Goal: Transaction & Acquisition: Purchase product/service

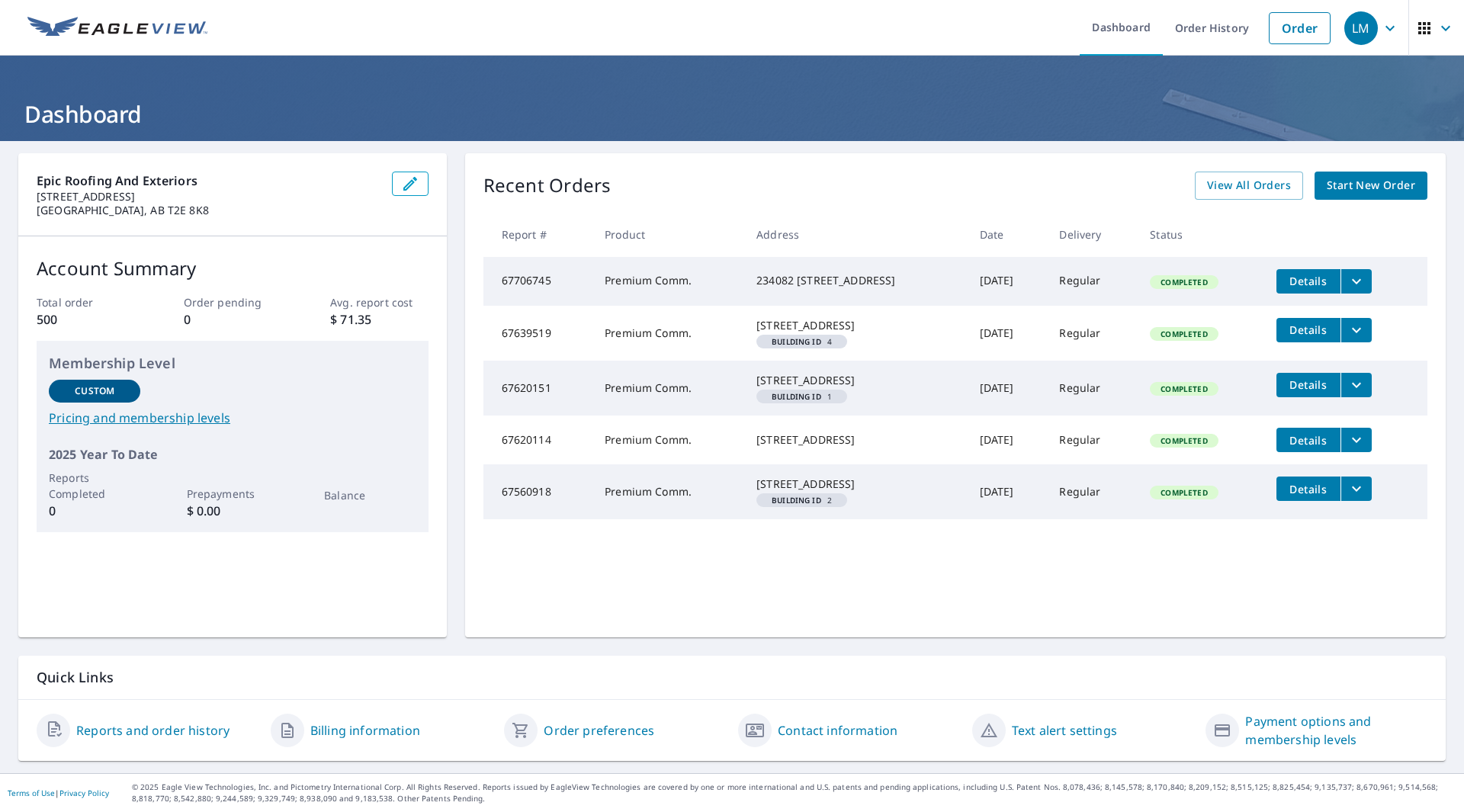
click at [1353, 192] on span "Start New Order" at bounding box center [1371, 186] width 89 height 19
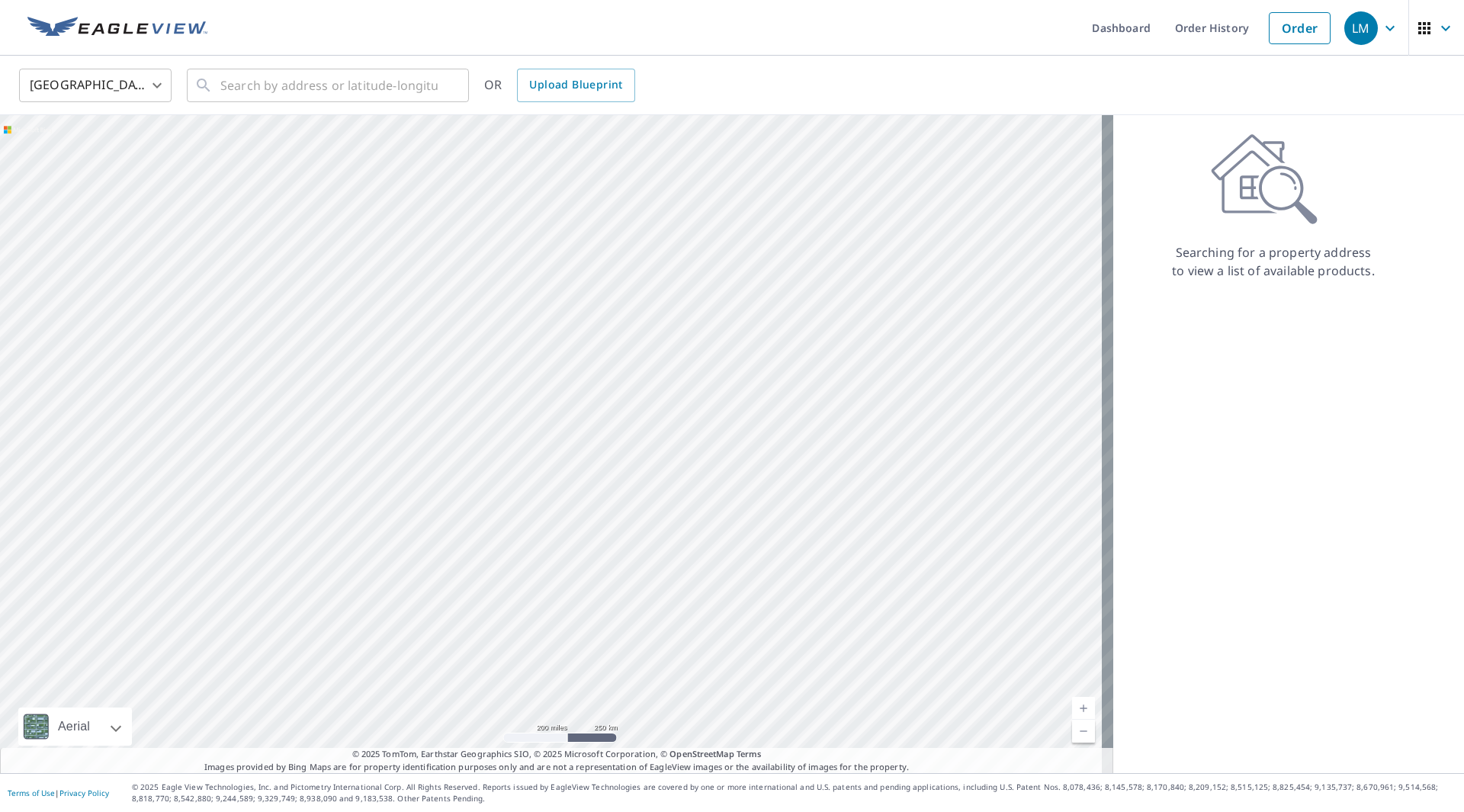
click at [151, 81] on body "LM LM Dashboard Order History Order LM United States US ​ ​ OR Upload Blueprint…" at bounding box center [732, 406] width 1464 height 812
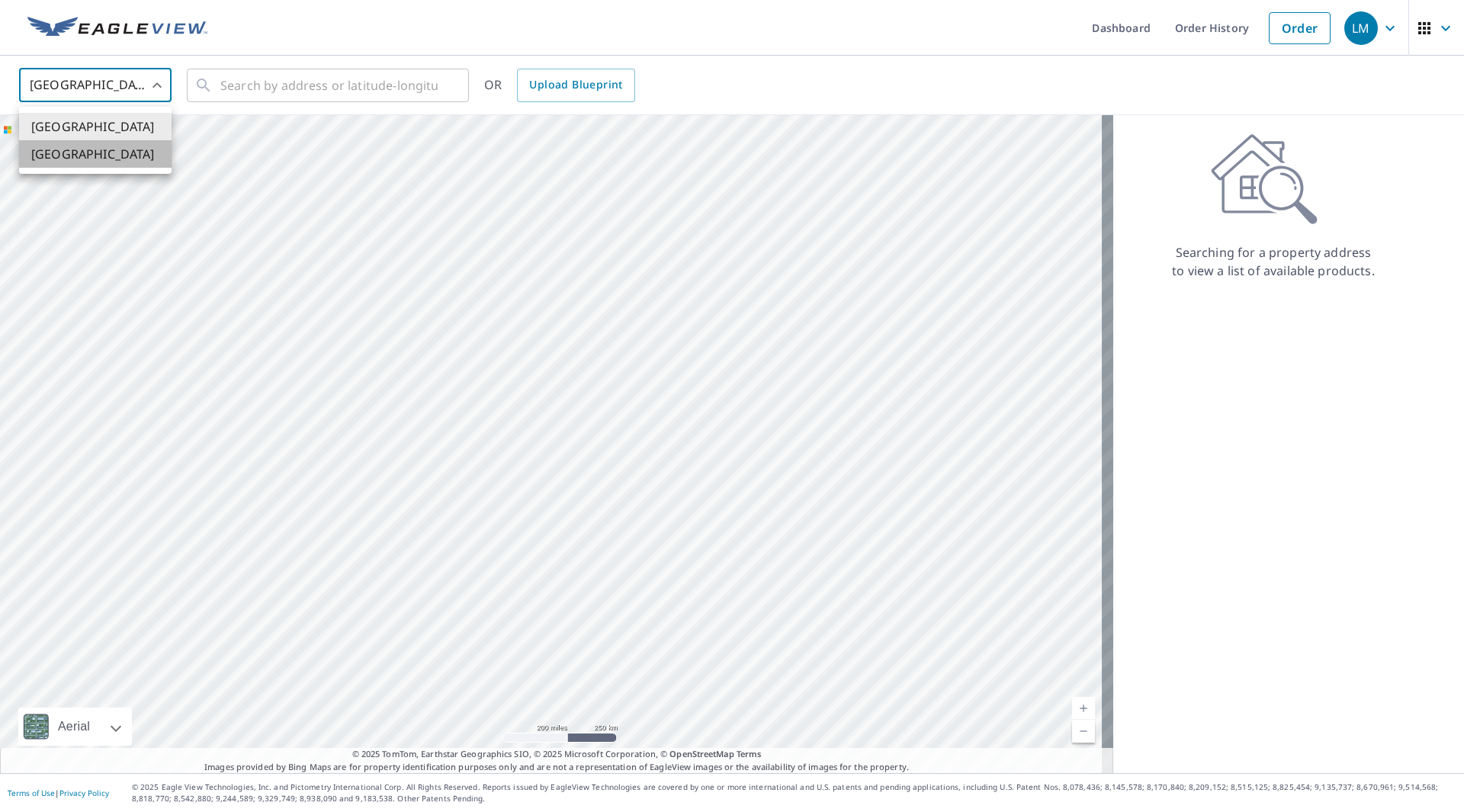
click at [91, 151] on li "[GEOGRAPHIC_DATA]" at bounding box center [95, 154] width 152 height 27
type input "CA"
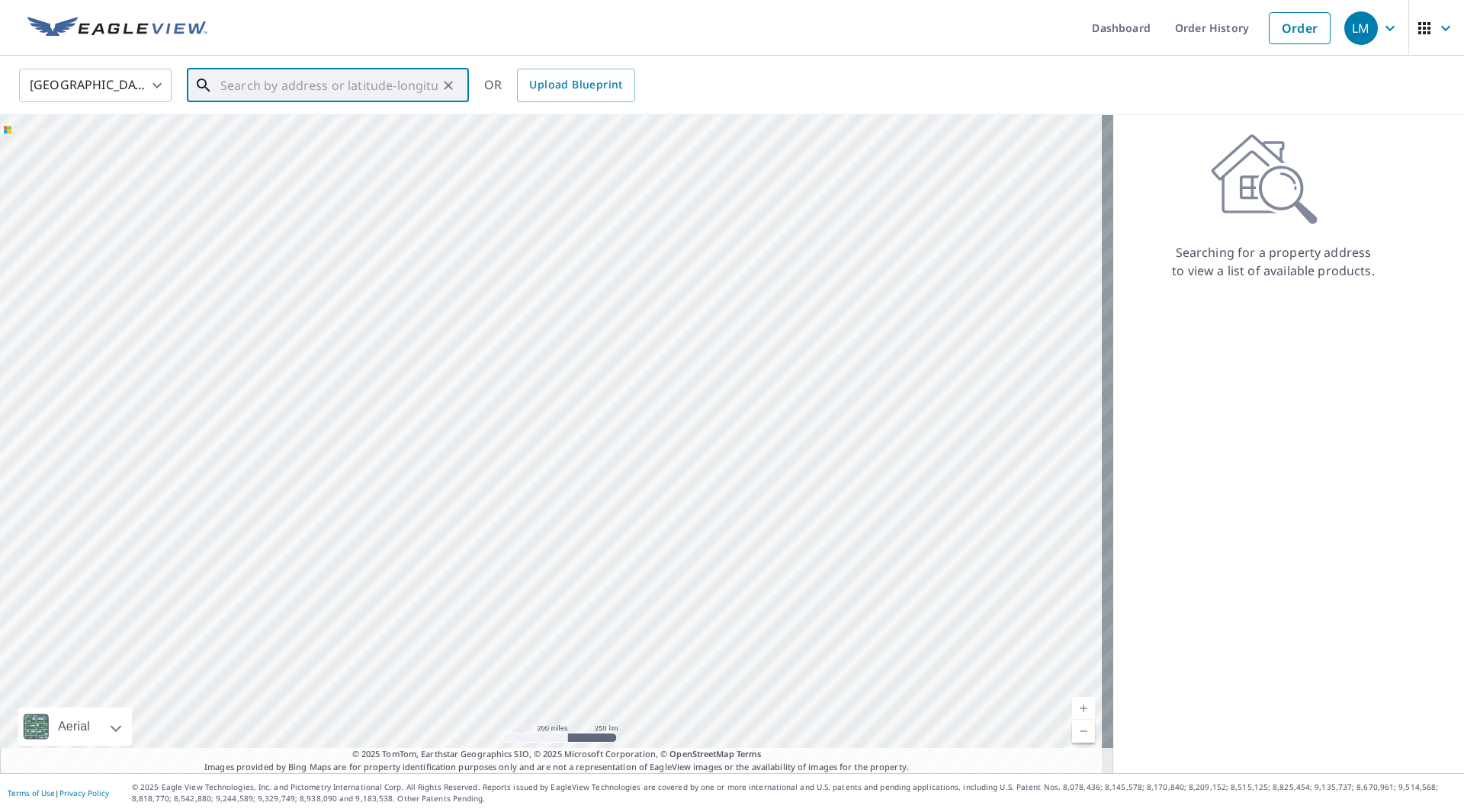
click at [257, 83] on input "text" at bounding box center [329, 86] width 217 height 42
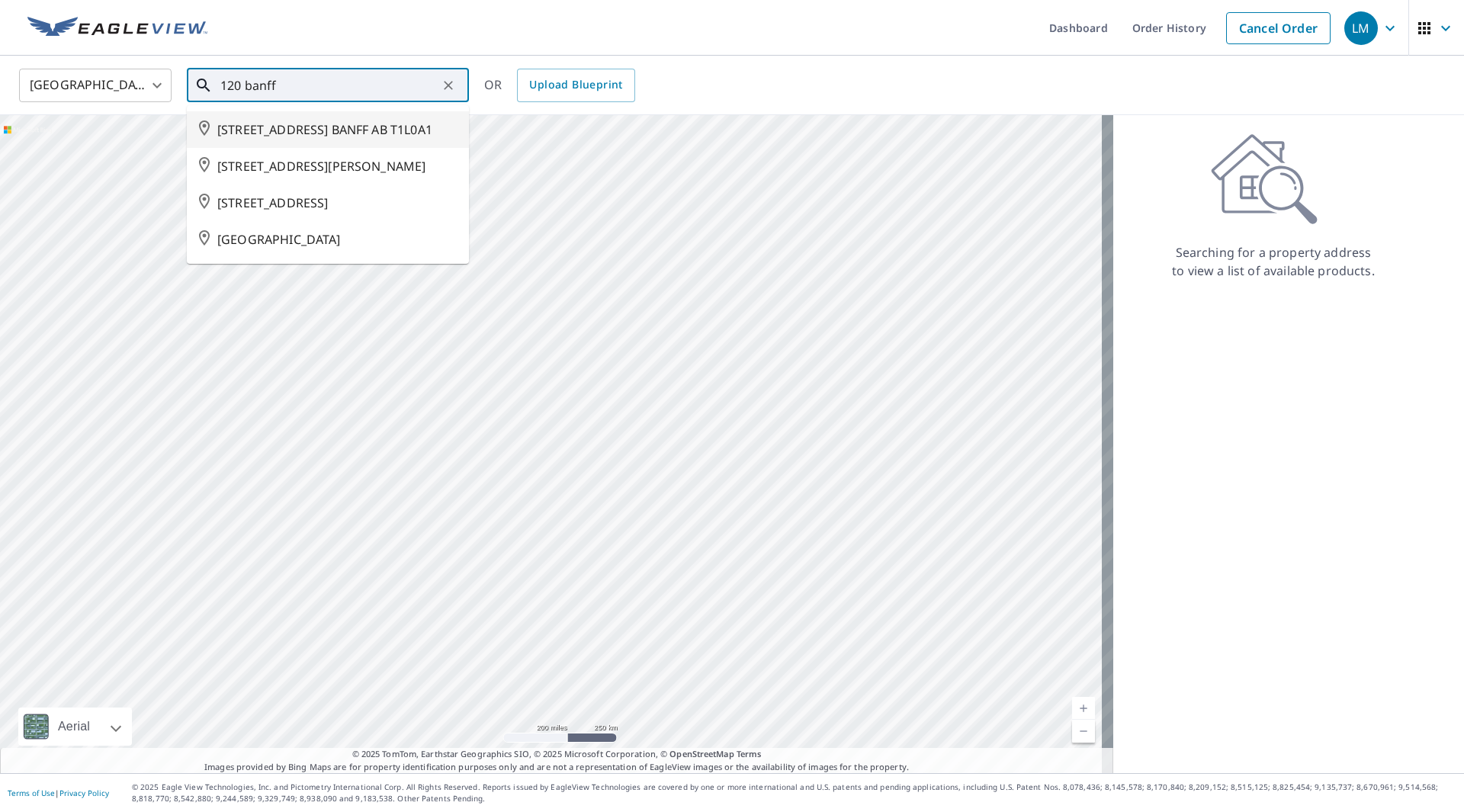
click at [293, 130] on span "[STREET_ADDRESS] BANFF AB T1L0A1" at bounding box center [337, 129] width 239 height 18
type input "[STREET_ADDRESS] BANFF AB T1L0A1"
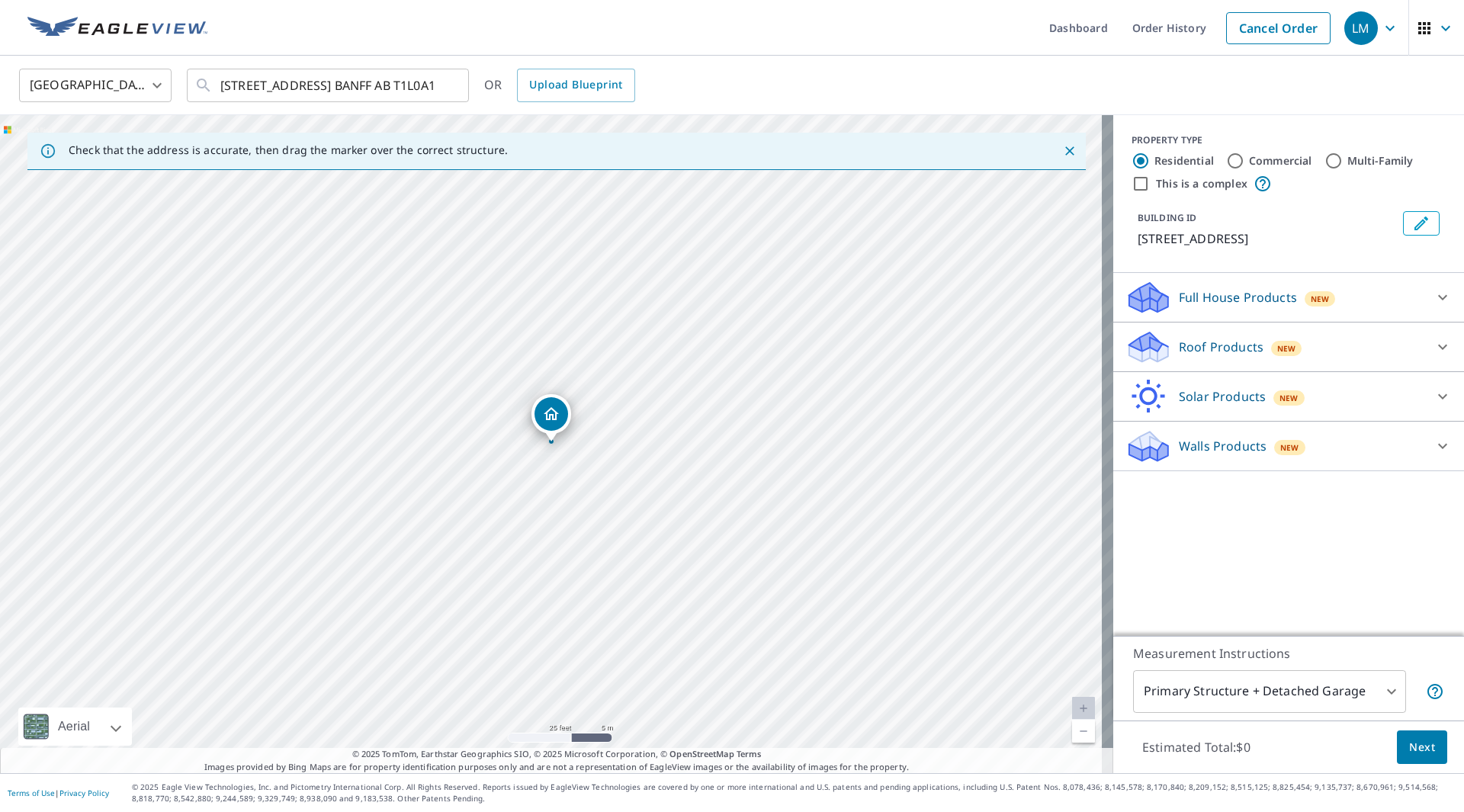
click at [1226, 159] on input "Commercial" at bounding box center [1235, 160] width 18 height 18
radio input "true"
type input "4"
click at [1346, 297] on div "Roof Products New" at bounding box center [1275, 298] width 299 height 36
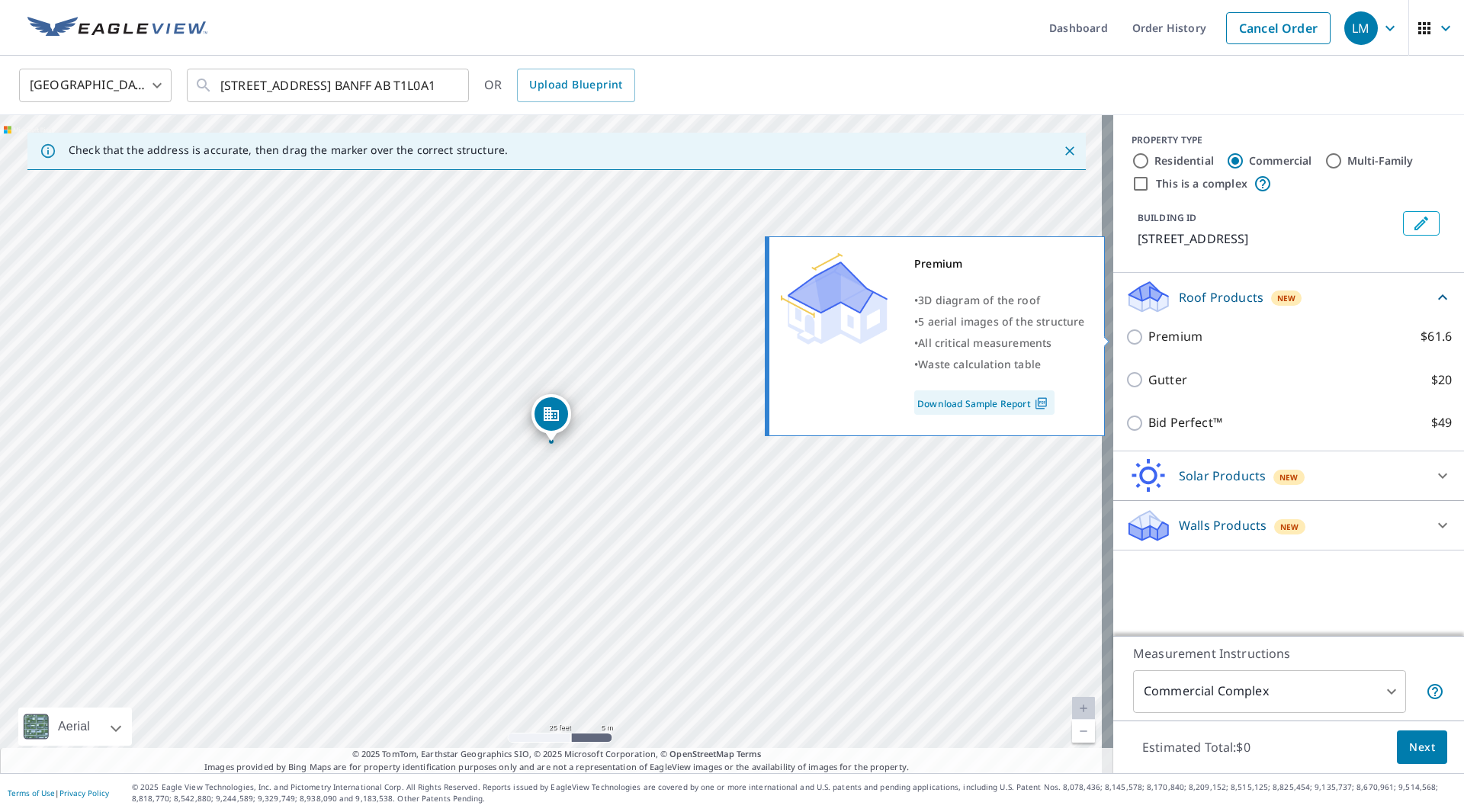
click at [1162, 342] on p "Premium" at bounding box center [1175, 337] width 54 height 19
click at [1149, 342] on input "Premium $61.6" at bounding box center [1137, 337] width 23 height 18
checkbox input "true"
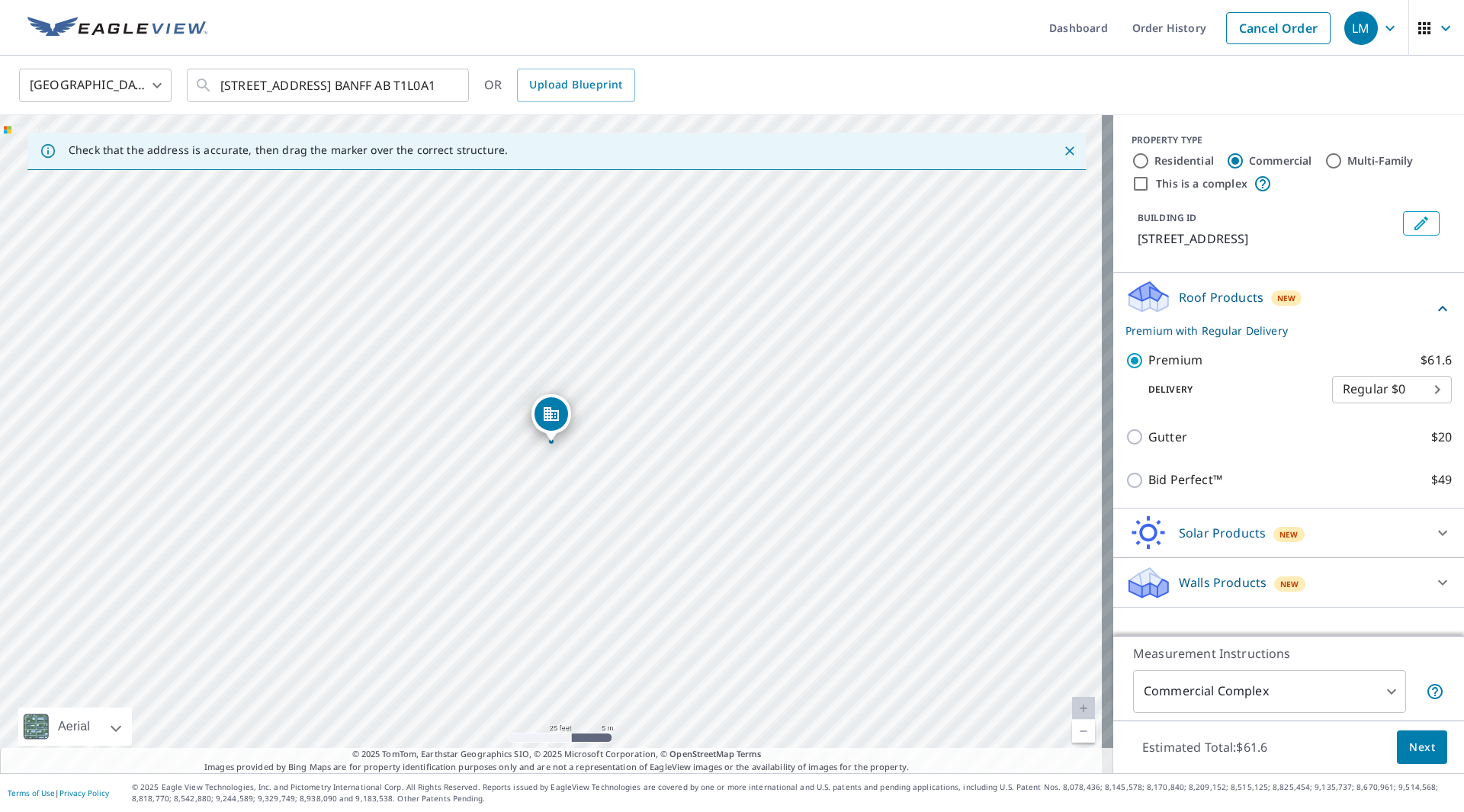
click at [1410, 746] on span "Next" at bounding box center [1422, 748] width 26 height 19
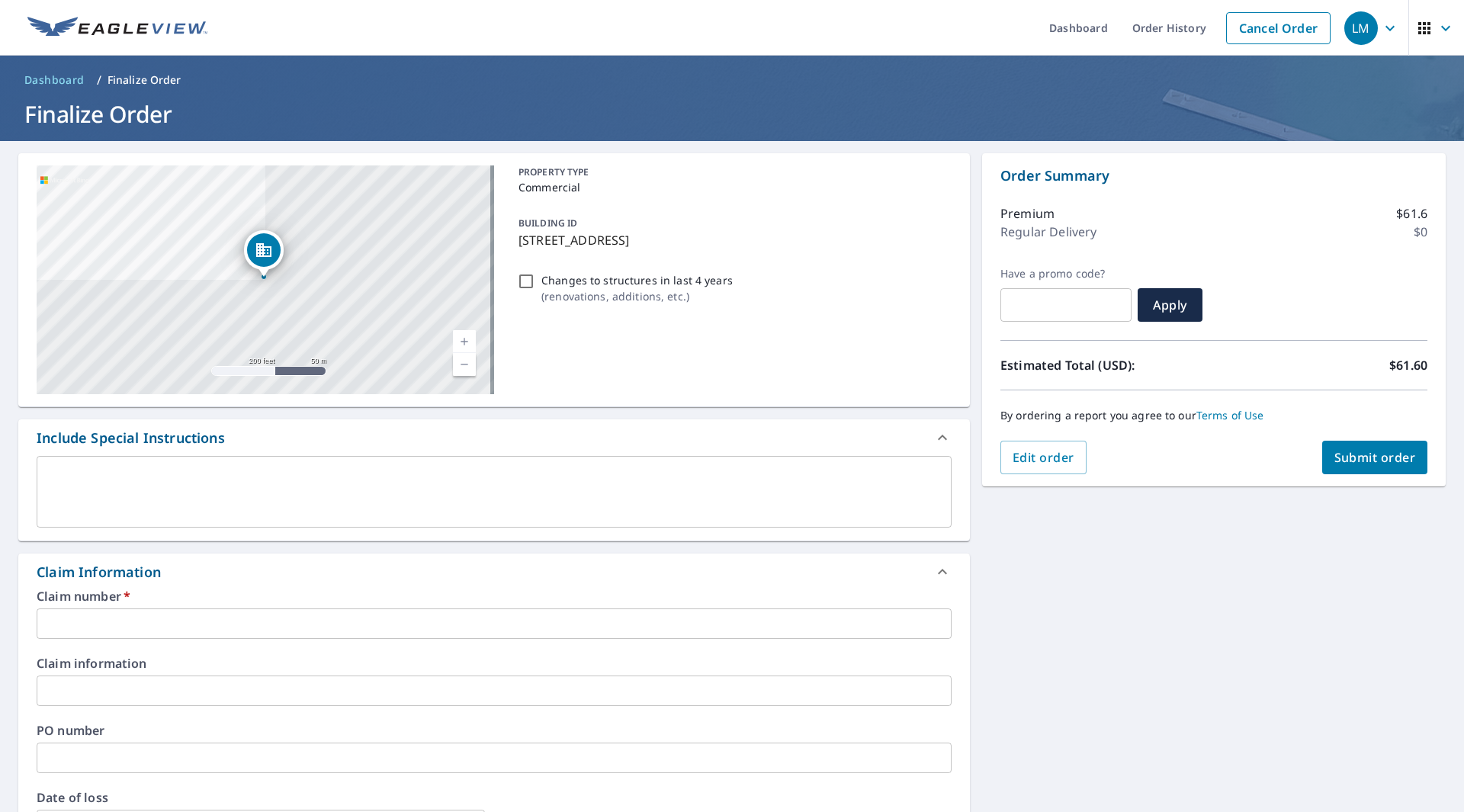
click at [133, 623] on input "text" at bounding box center [494, 624] width 916 height 31
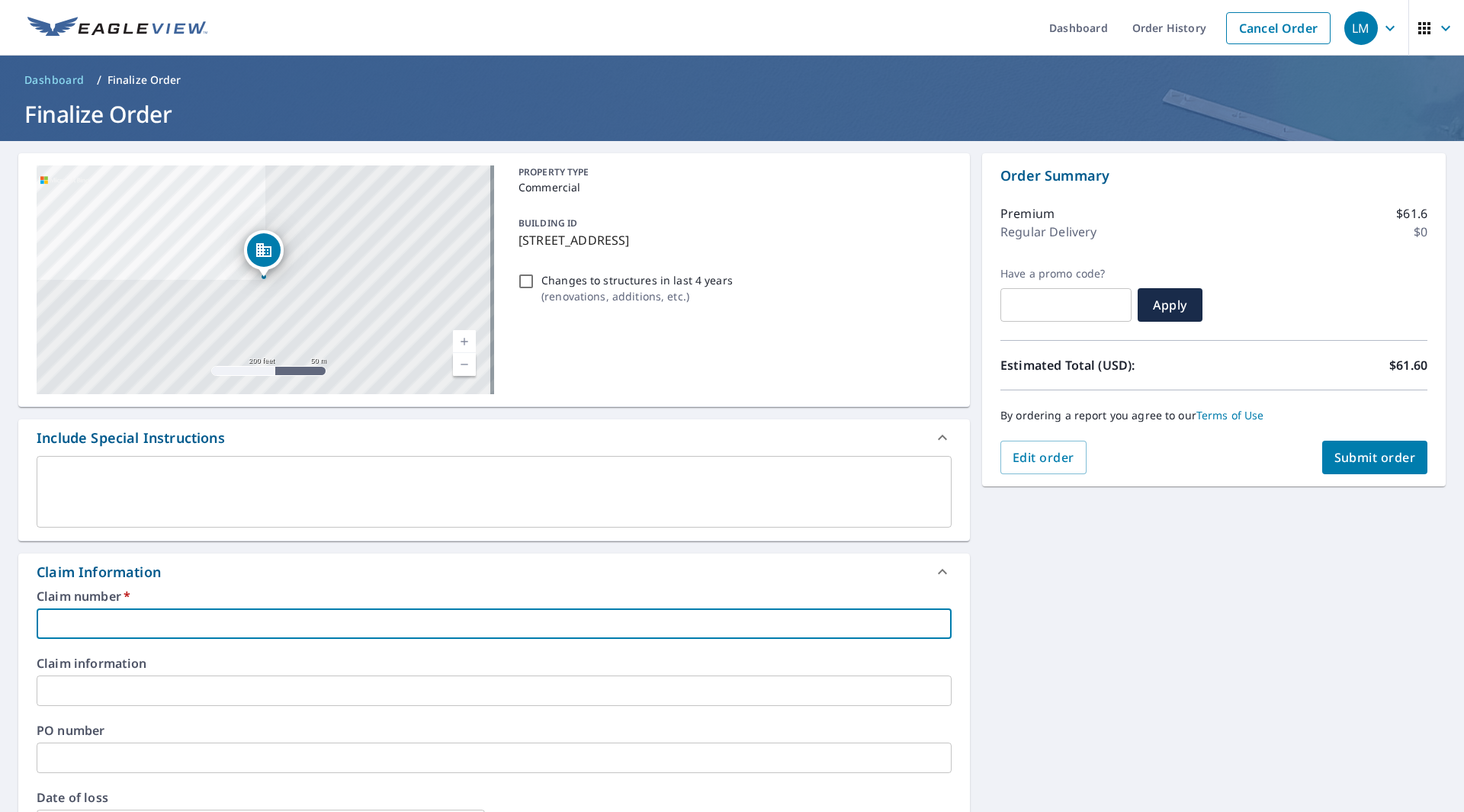
paste input "2501-016824-OPT"
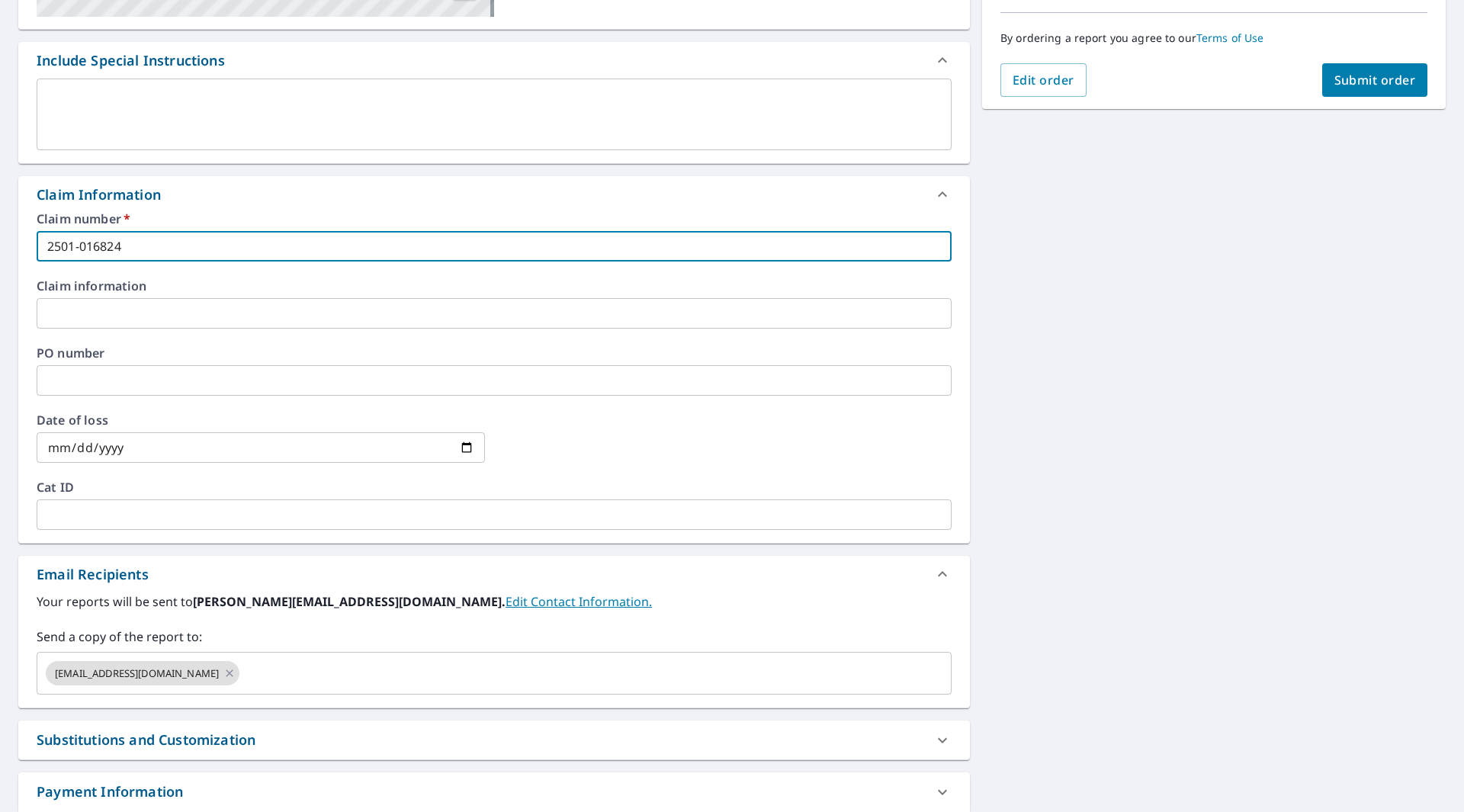
scroll to position [381, 0]
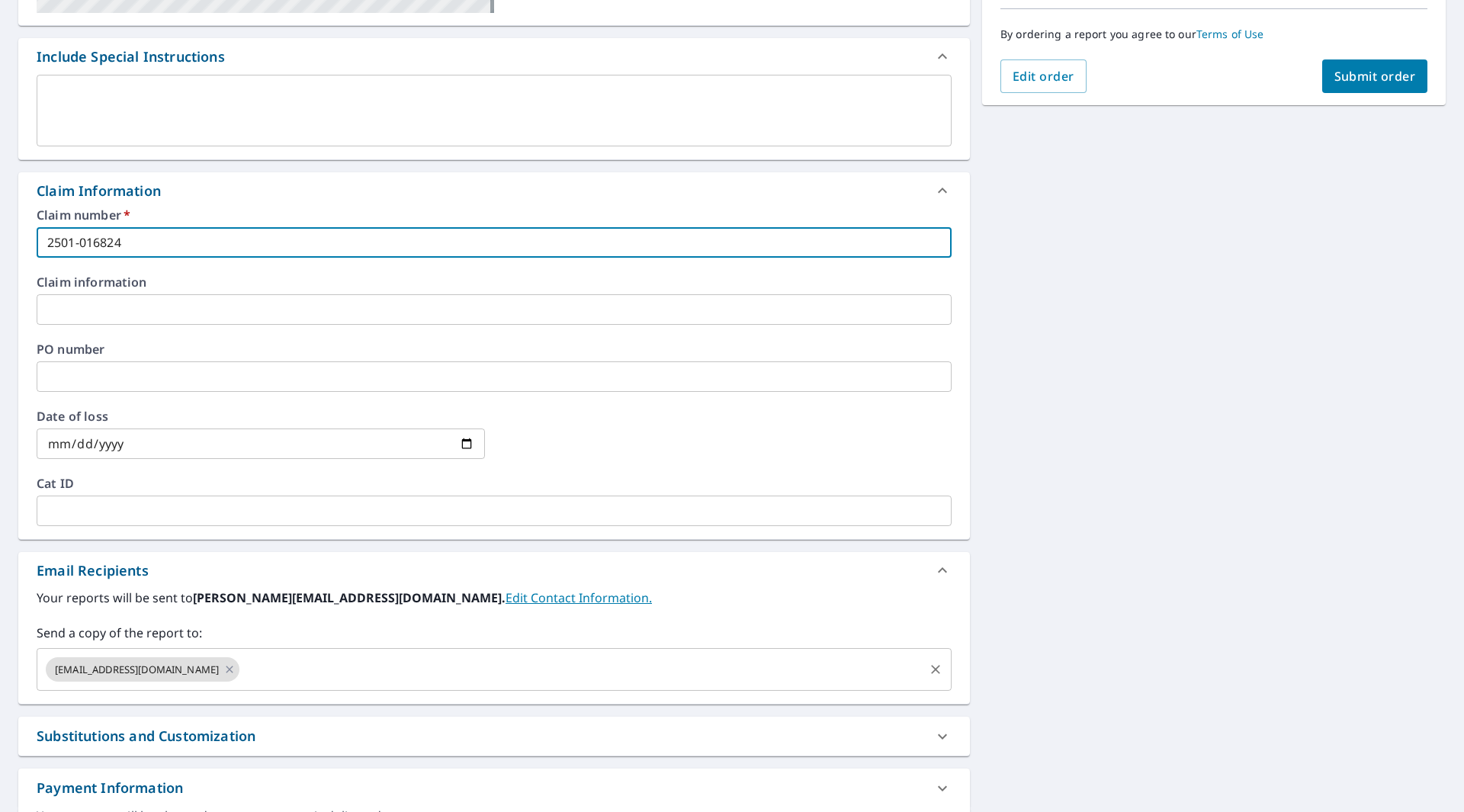
type input "2501-016824"
drag, startPoint x: 238, startPoint y: 668, endPoint x: 216, endPoint y: 664, distance: 22.4
click at [242, 669] on input "text" at bounding box center [581, 669] width 680 height 29
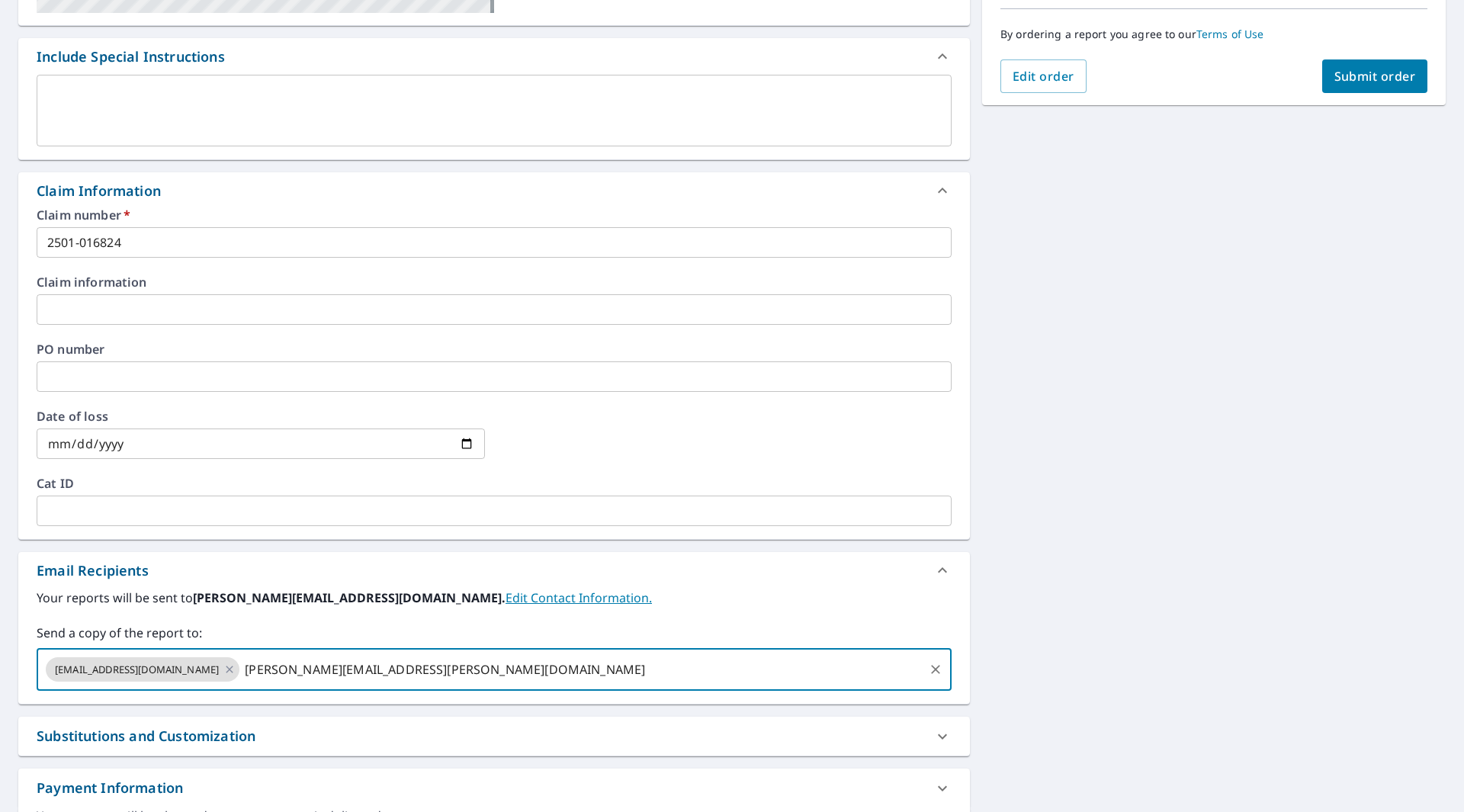
type input "[PERSON_NAME][EMAIL_ADDRESS][PERSON_NAME][DOMAIN_NAME]"
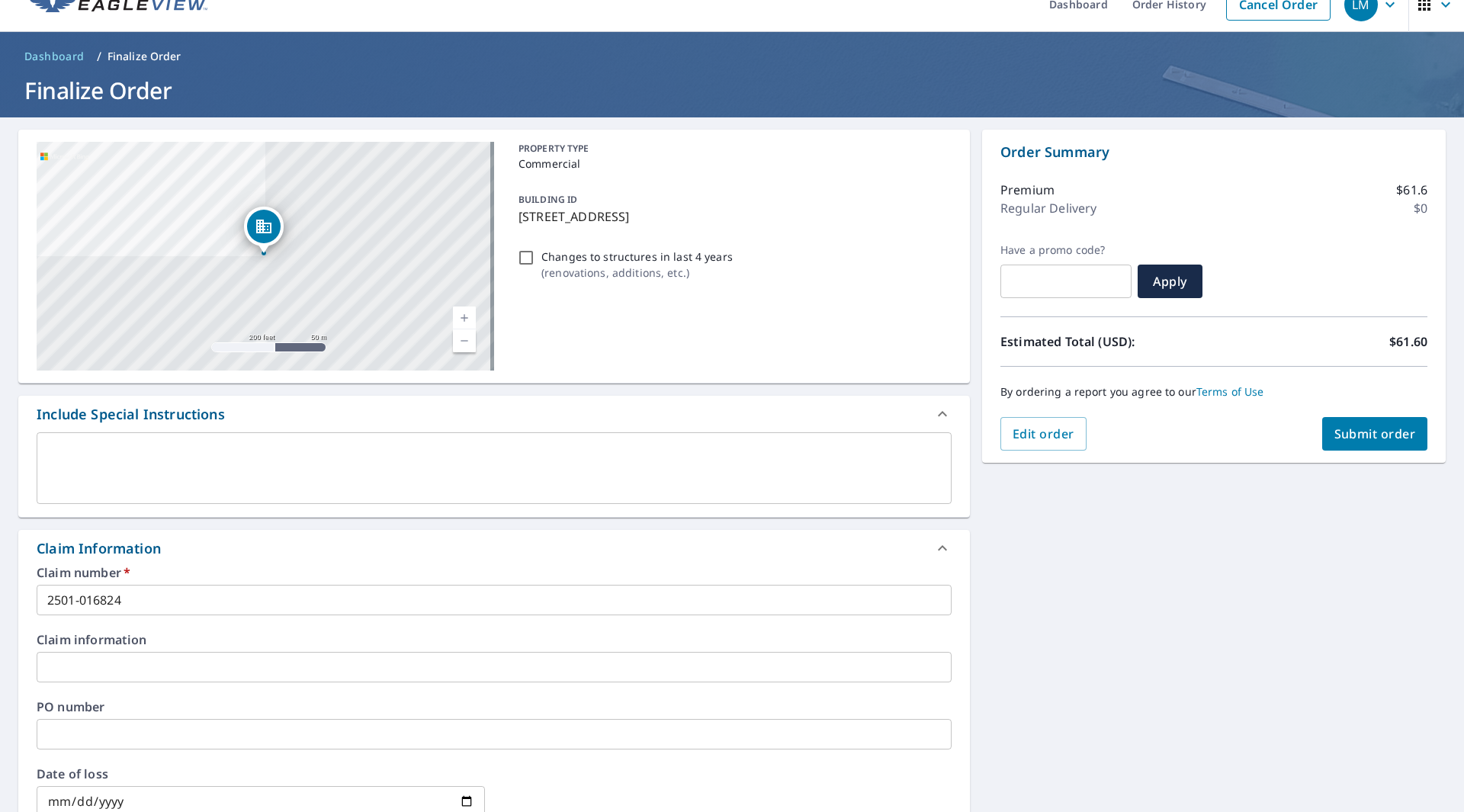
scroll to position [0, 0]
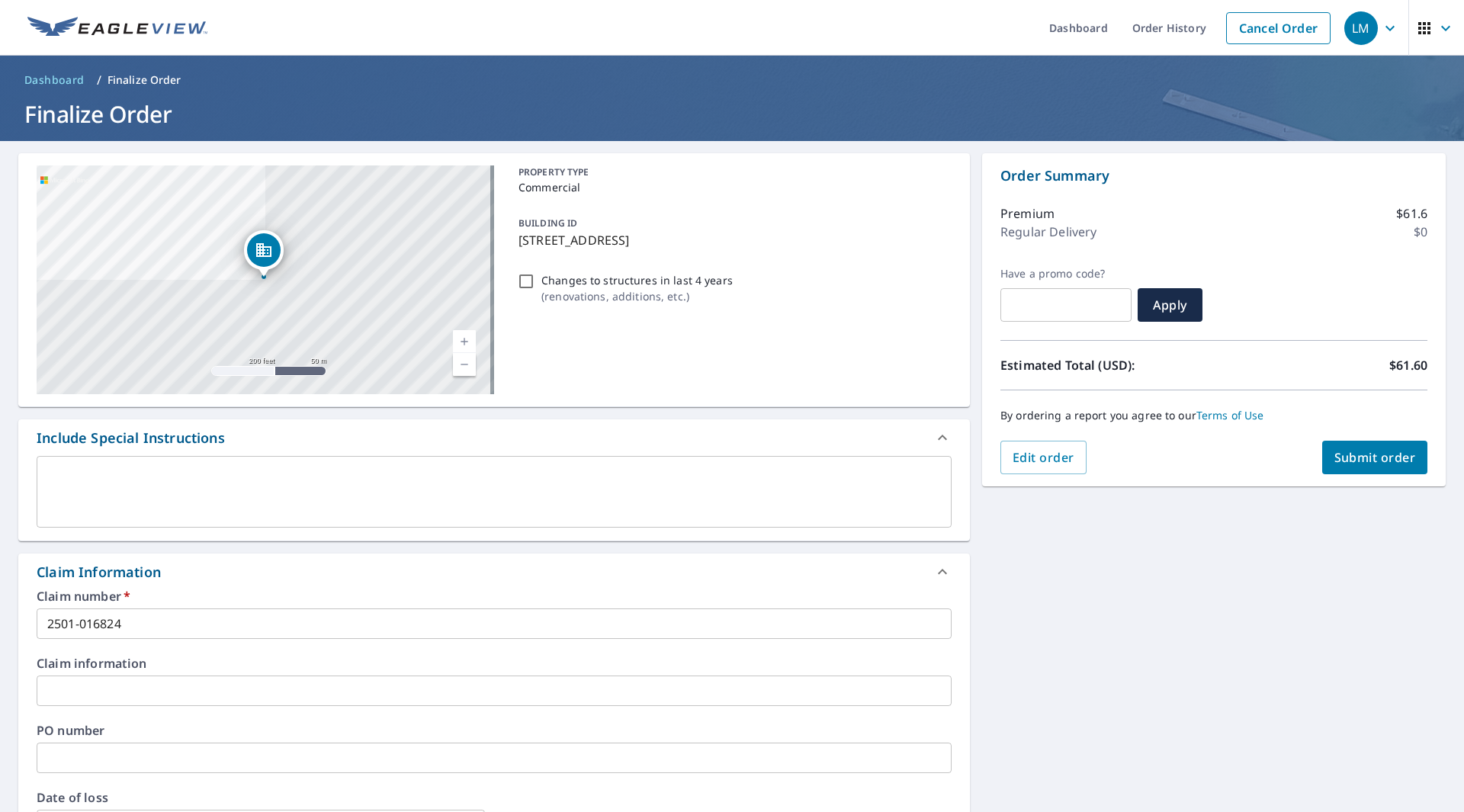
click at [1359, 462] on span "Submit order" at bounding box center [1375, 457] width 82 height 16
